Goal: Feedback & Contribution: Submit feedback/report problem

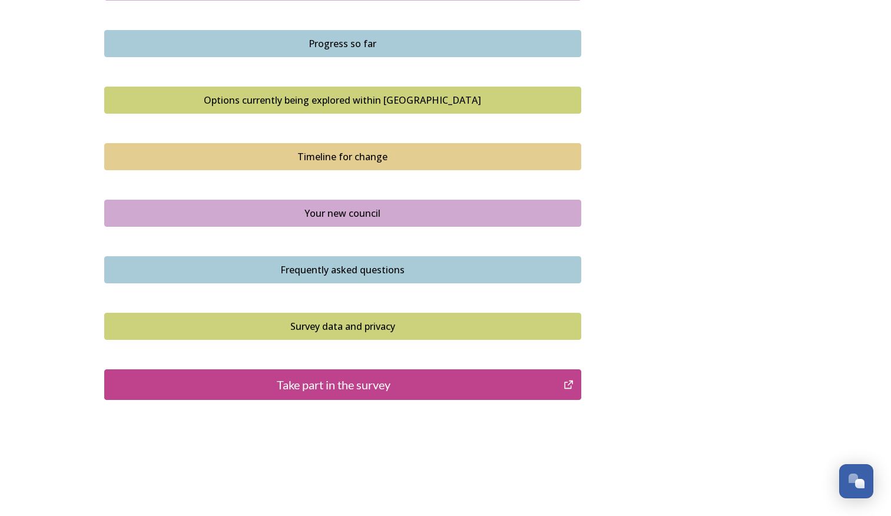
scroll to position [739, 0]
click at [359, 388] on div "Take part in the survey" at bounding box center [334, 384] width 447 height 18
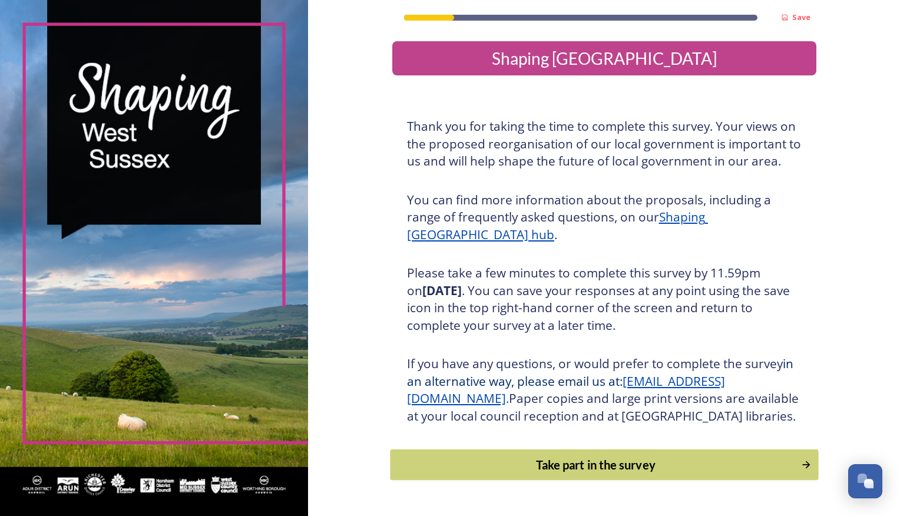
click at [587, 474] on div "Take part in the survey" at bounding box center [595, 465] width 398 height 18
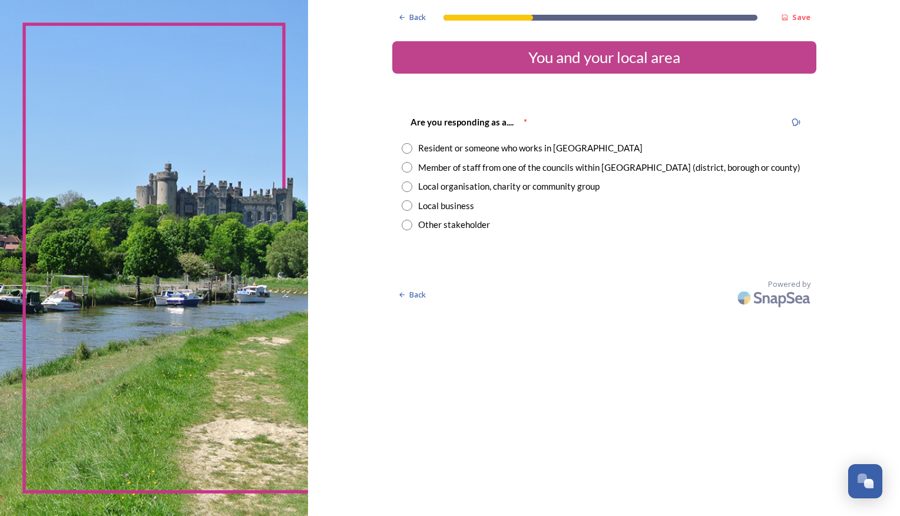
click at [520, 163] on div "Member of staff from one of the councils within [GEOGRAPHIC_DATA] (district, bo…" at bounding box center [609, 168] width 382 height 14
radio input "true"
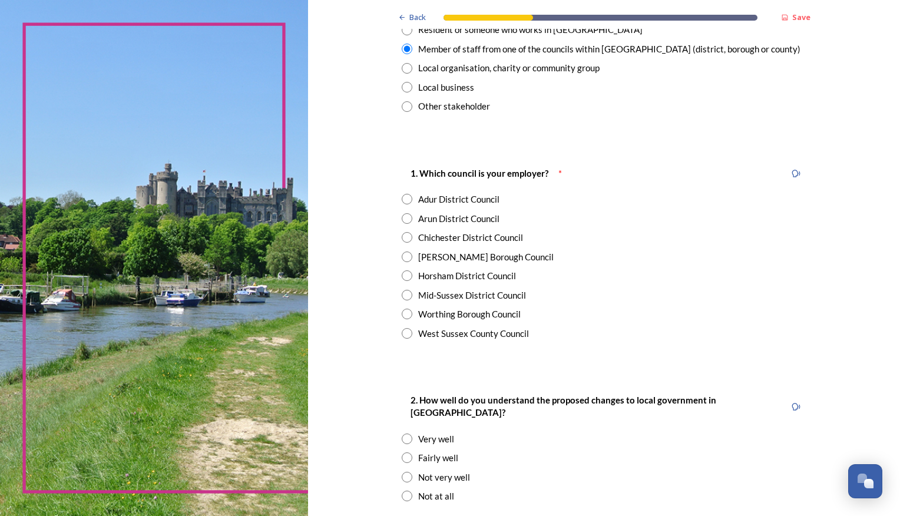
scroll to position [119, 0]
click at [475, 233] on div "Chichester District Council" at bounding box center [470, 237] width 105 height 14
click at [440, 333] on div "West Sussex County Council" at bounding box center [473, 333] width 111 height 14
radio input "false"
radio input "true"
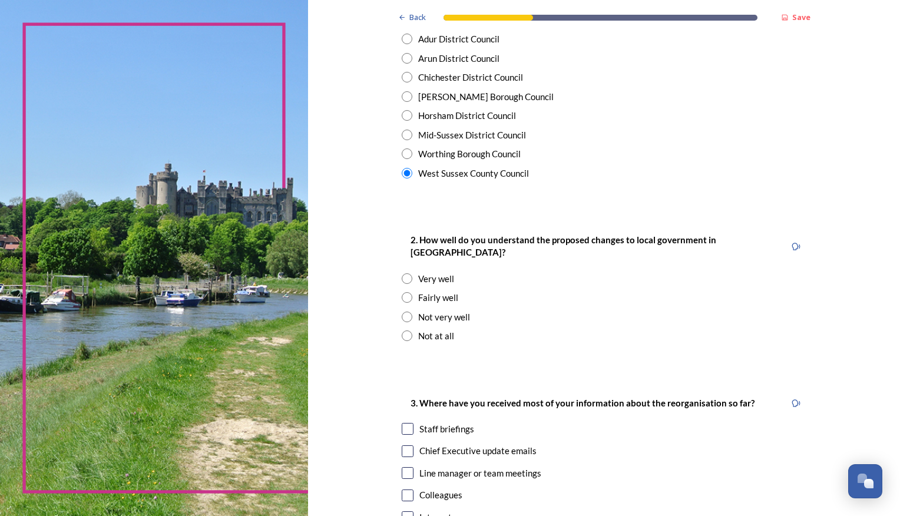
scroll to position [279, 0]
click at [408, 292] on input "radio" at bounding box center [407, 297] width 11 height 11
radio input "true"
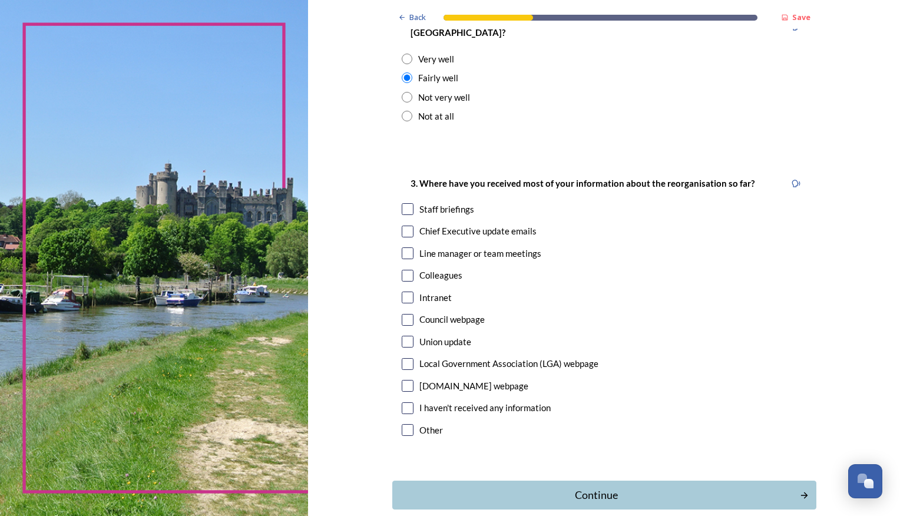
scroll to position [502, 0]
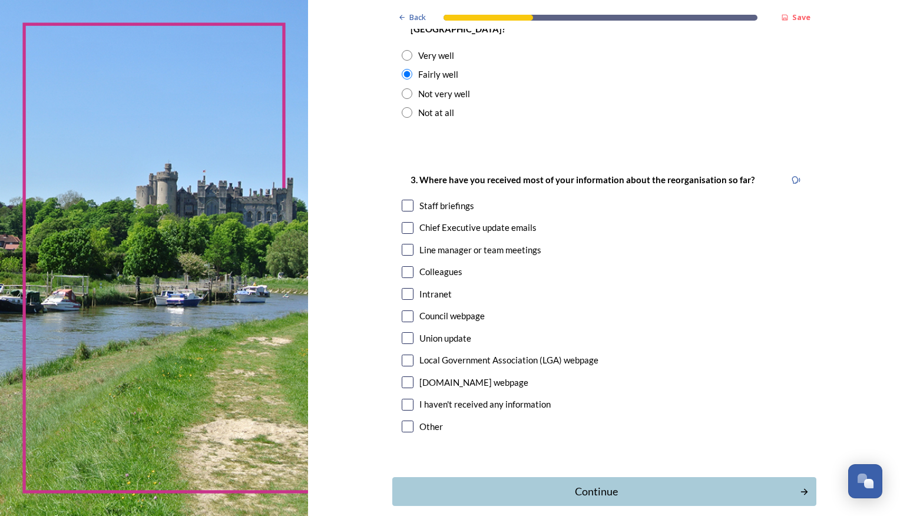
click at [403, 222] on input "checkbox" at bounding box center [408, 228] width 12 height 12
checkbox input "true"
click at [404, 288] on input "checkbox" at bounding box center [408, 294] width 12 height 12
checkbox input "true"
click at [540, 484] on div "Continue" at bounding box center [595, 492] width 399 height 16
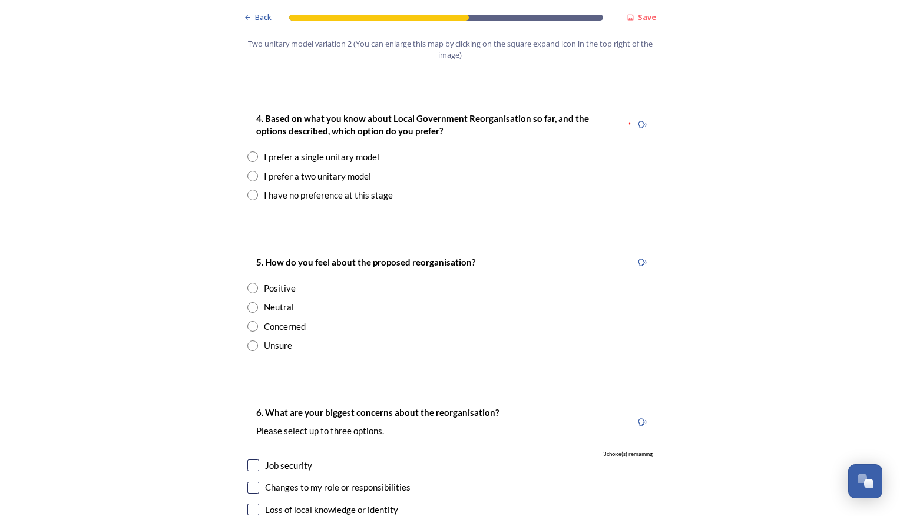
scroll to position [1538, 0]
click at [249, 189] on input "radio" at bounding box center [252, 194] width 11 height 11
radio input "true"
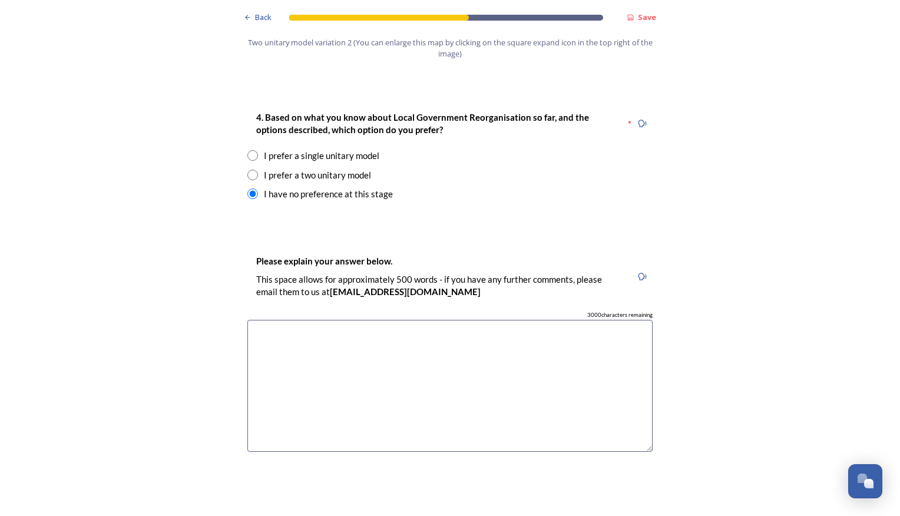
click at [277, 325] on textarea at bounding box center [449, 386] width 405 height 133
click at [247, 150] on input "radio" at bounding box center [252, 155] width 11 height 11
radio input "true"
click at [304, 320] on textarea at bounding box center [449, 386] width 405 height 133
type textarea "P"
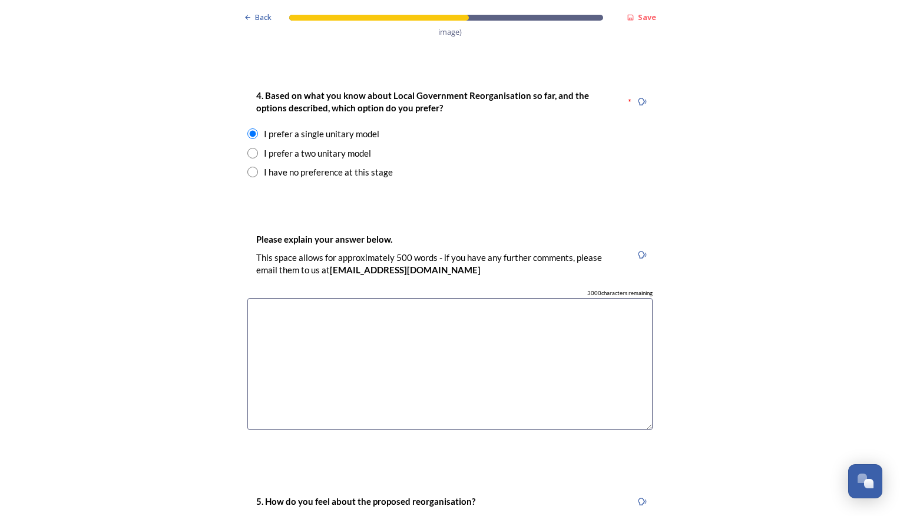
scroll to position [1559, 0]
click at [353, 338] on textarea at bounding box center [449, 365] width 405 height 133
type textarea "I"
type textarea "I don't fully understand the impacts that the different options would cause."
click at [248, 167] on input "radio" at bounding box center [252, 172] width 11 height 11
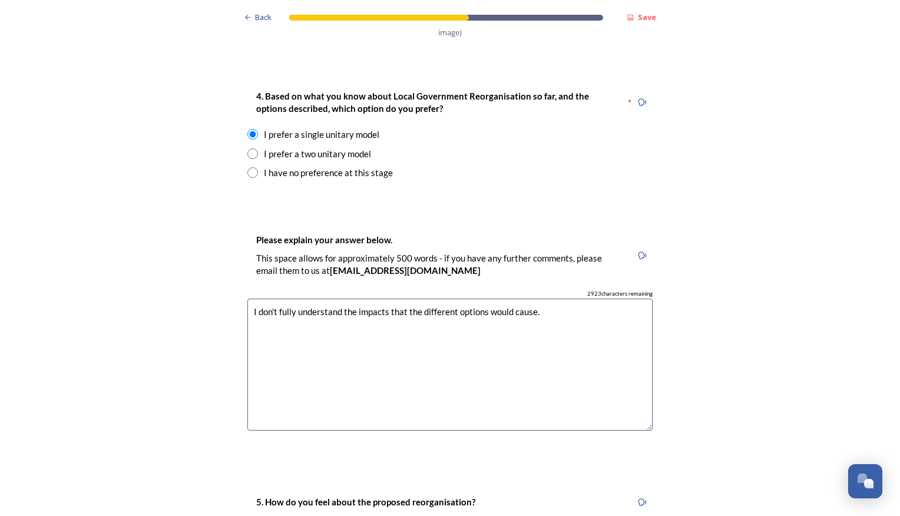
radio input "true"
click at [292, 299] on textarea at bounding box center [449, 365] width 405 height 133
click at [570, 299] on textarea "I dont fully understand the different impacts that each will have. Either" at bounding box center [449, 365] width 405 height 133
click at [267, 299] on textarea "I dont fully understand the different impacts that each will have. Its all goin…" at bounding box center [449, 365] width 405 height 133
click at [288, 299] on textarea "I don't fully understand the different impacts that each will have. Its all goi…" at bounding box center [449, 365] width 405 height 133
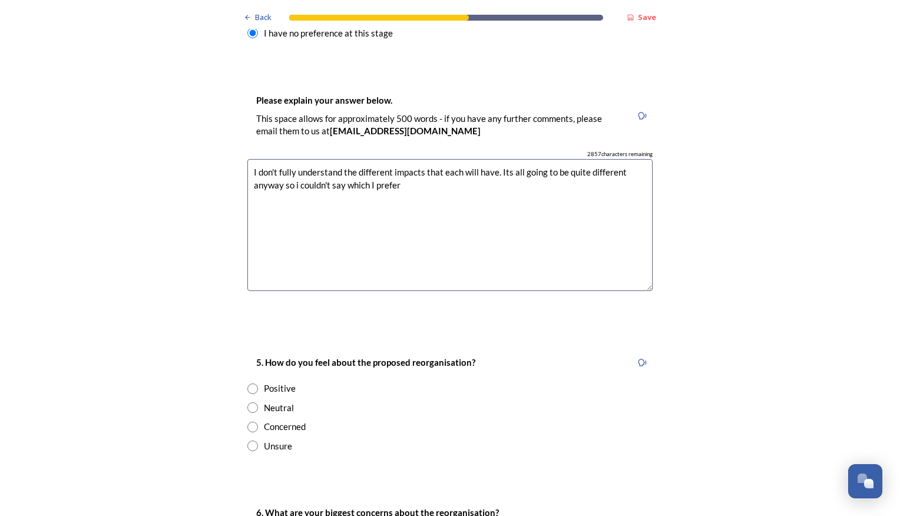
scroll to position [1733, 0]
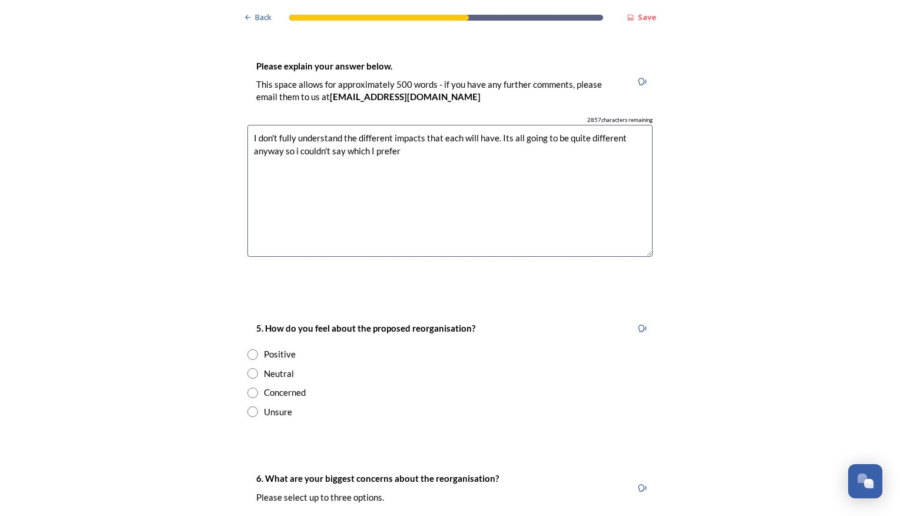
type textarea "I don't fully understand the different impacts that each will have. Its all goi…"
click at [250, 388] on input "radio" at bounding box center [252, 393] width 11 height 11
radio input "true"
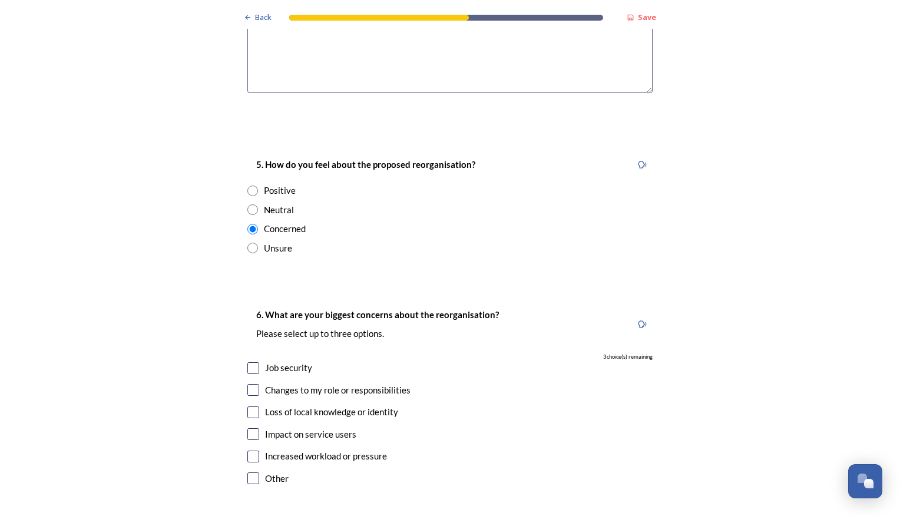
scroll to position [1897, 0]
click at [247, 361] on div "Job security" at bounding box center [449, 368] width 405 height 14
checkbox input "true"
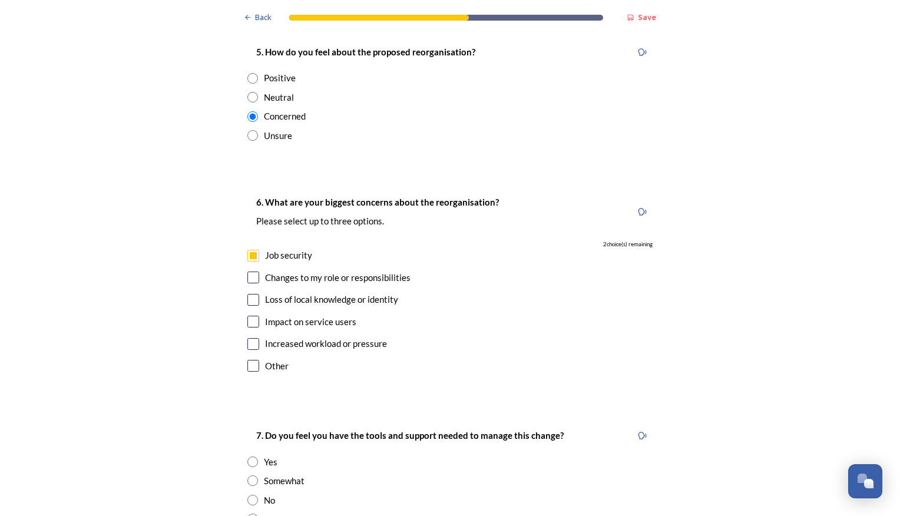
scroll to position [2010, 0]
click at [247, 293] on input "checkbox" at bounding box center [253, 299] width 12 height 12
click at [252, 293] on input "checkbox" at bounding box center [253, 299] width 12 height 12
checkbox input "false"
click at [247, 338] on input "checkbox" at bounding box center [253, 344] width 12 height 12
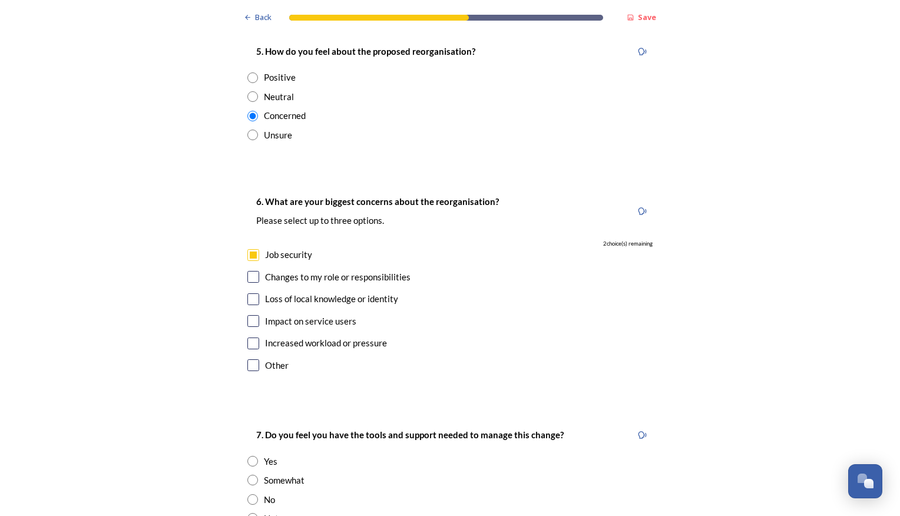
checkbox input "true"
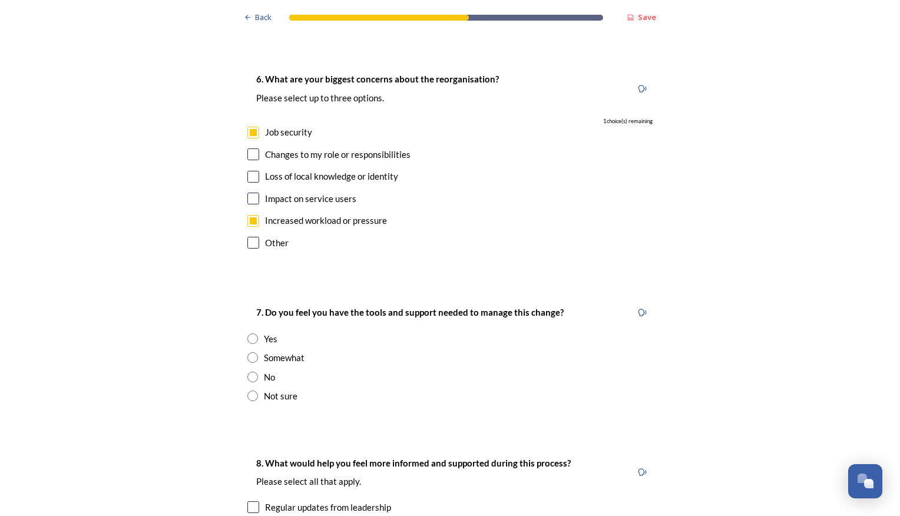
scroll to position [2133, 0]
click at [249, 390] on input "radio" at bounding box center [252, 395] width 11 height 11
radio input "true"
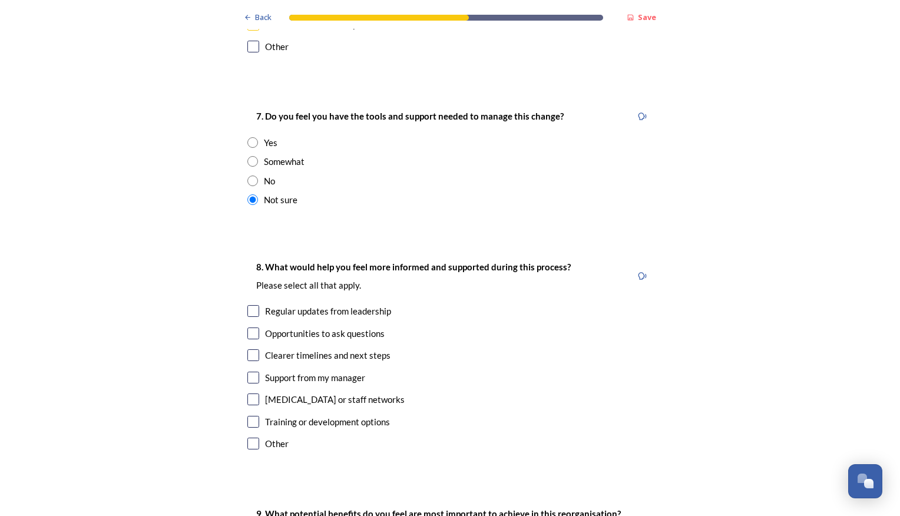
scroll to position [2332, 0]
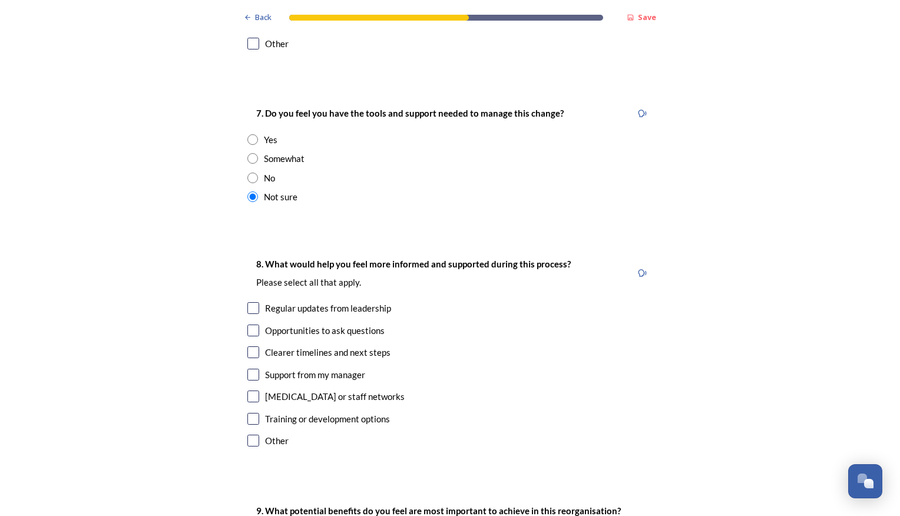
click at [252, 413] on input "checkbox" at bounding box center [253, 419] width 12 height 12
checkbox input "true"
click at [248, 435] on input "checkbox" at bounding box center [253, 441] width 12 height 12
checkbox input "true"
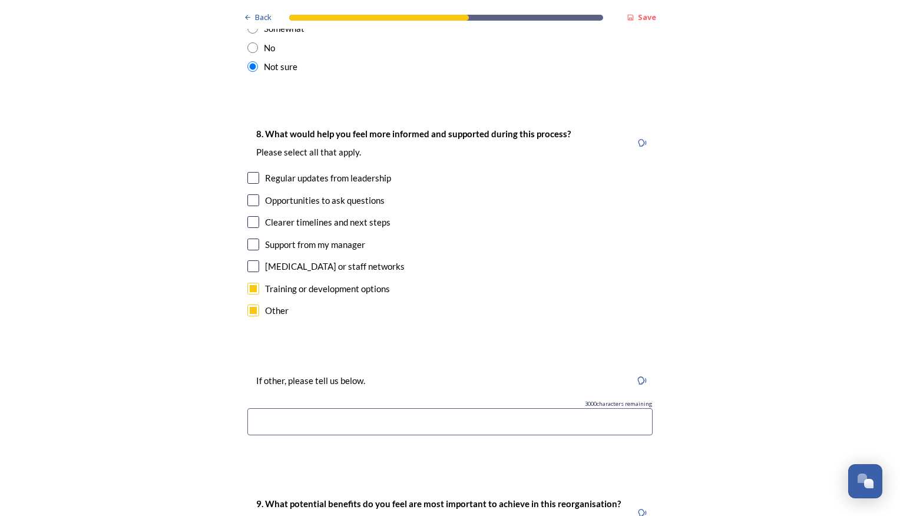
scroll to position [2482, 0]
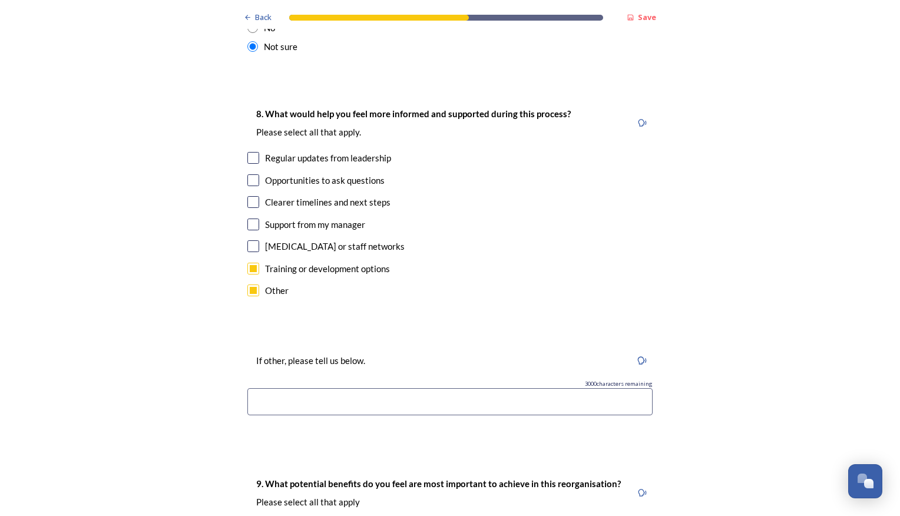
click at [281, 388] on input at bounding box center [449, 401] width 405 height 27
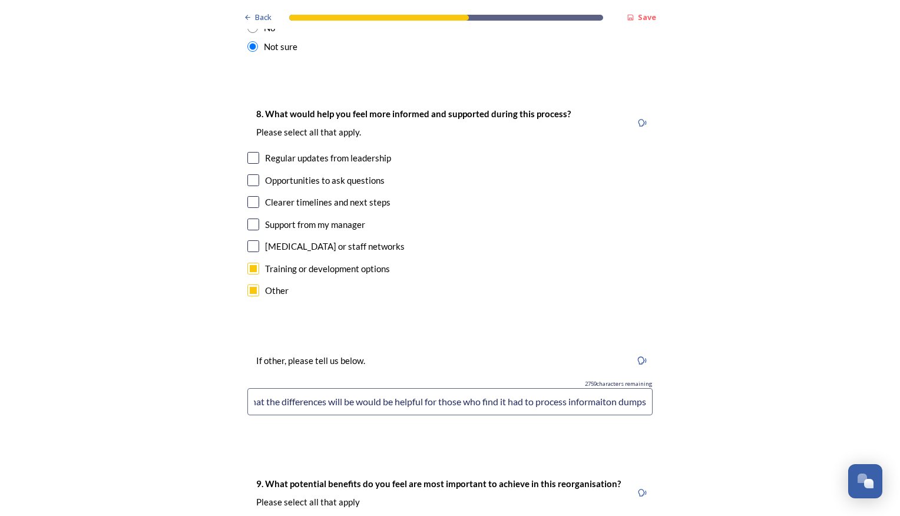
scroll to position [0, 597]
click at [603, 388] on input "Everything has been shared at a fairly high level with a LOT of information bom…" at bounding box center [449, 401] width 405 height 27
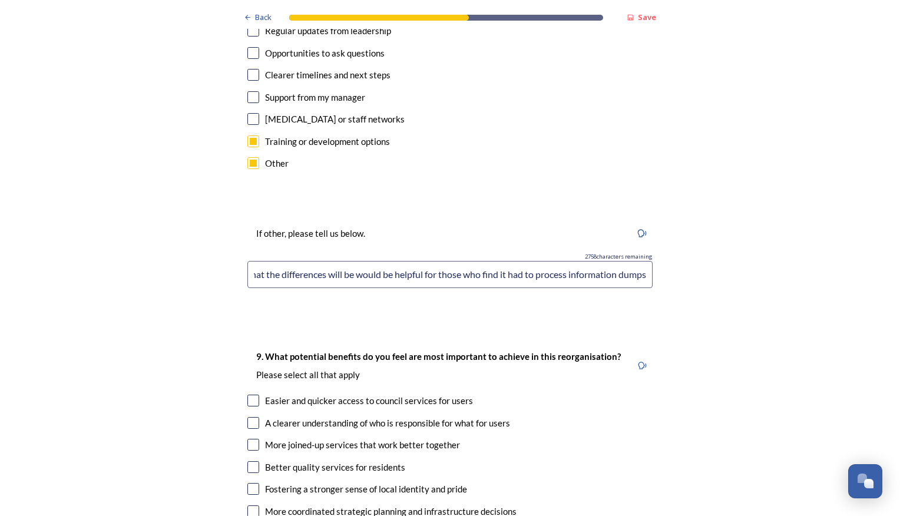
scroll to position [2610, 0]
click at [621, 260] on input "Everything has been shared at a fairly high level with a LOT of information bom…" at bounding box center [449, 273] width 405 height 27
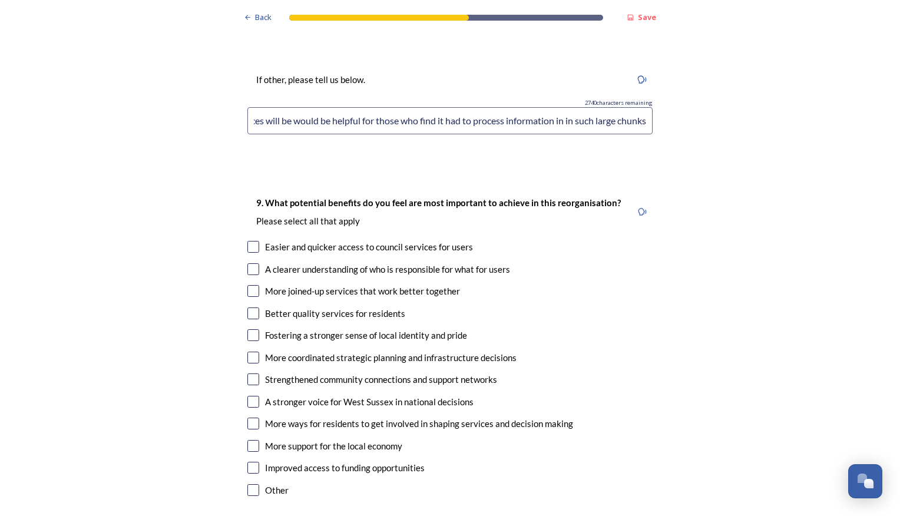
scroll to position [2764, 0]
type input "Everything has been shared at a fairly high level with a LOT of information bom…"
click at [247, 240] on input "checkbox" at bounding box center [253, 246] width 12 height 12
checkbox input "true"
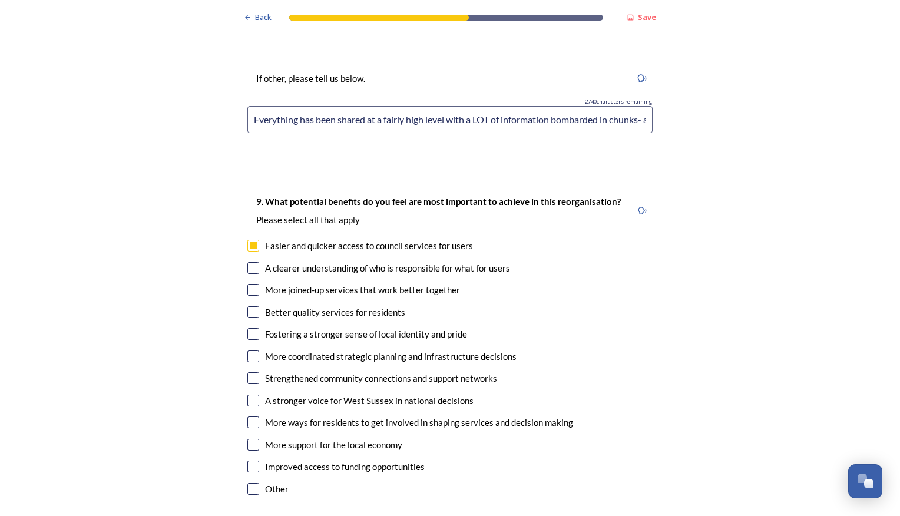
click at [250, 284] on input "checkbox" at bounding box center [253, 290] width 12 height 12
checkbox input "true"
click at [250, 306] on input "checkbox" at bounding box center [253, 312] width 12 height 12
checkbox input "true"
click at [250, 372] on input "checkbox" at bounding box center [253, 378] width 12 height 12
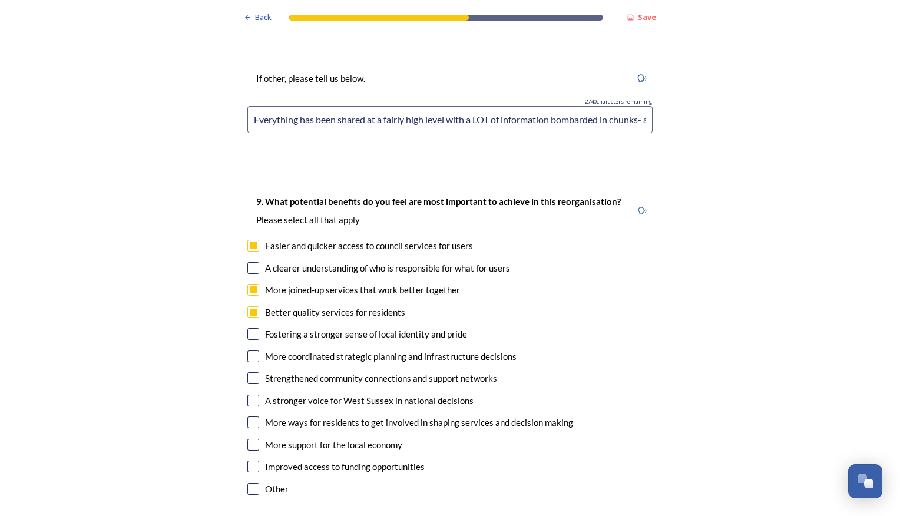
checkbox input "true"
click at [249, 416] on input "checkbox" at bounding box center [253, 422] width 12 height 12
checkbox input "true"
click at [253, 461] on input "checkbox" at bounding box center [253, 467] width 12 height 12
checkbox input "true"
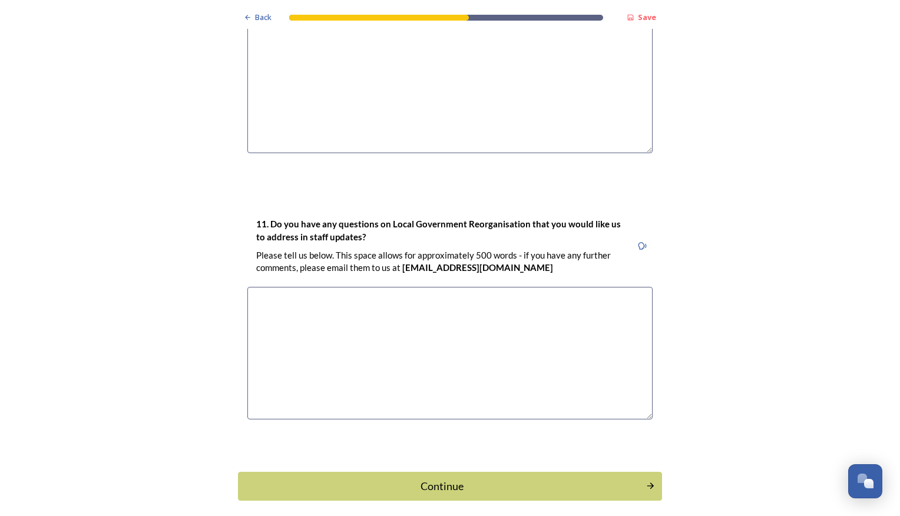
scroll to position [3387, 0]
click at [550, 478] on div "Continue" at bounding box center [442, 486] width 399 height 16
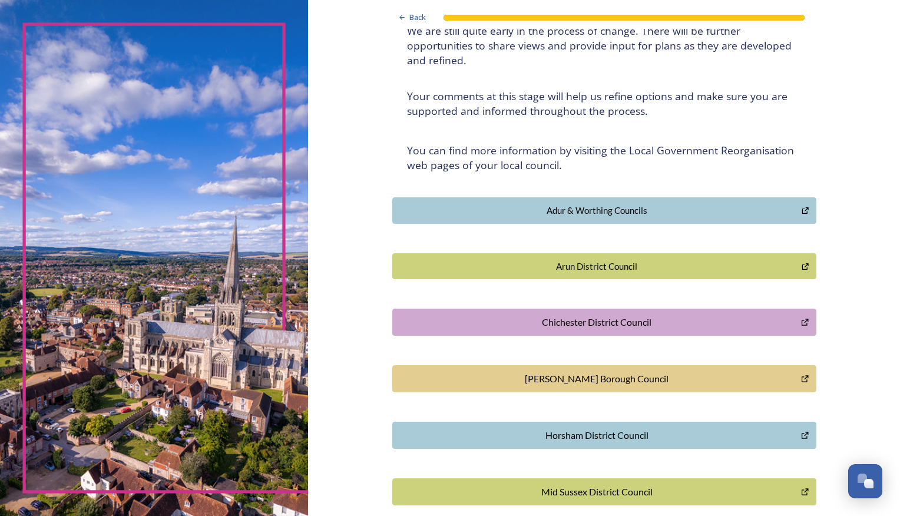
scroll to position [129, 0]
